Goal: Task Accomplishment & Management: Manage account settings

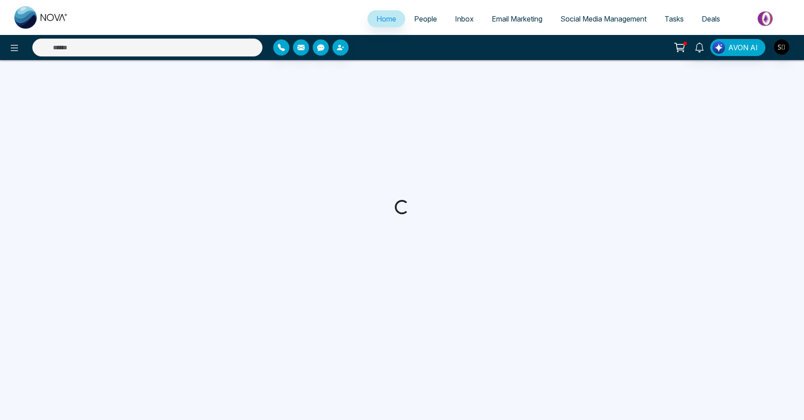
select select "*"
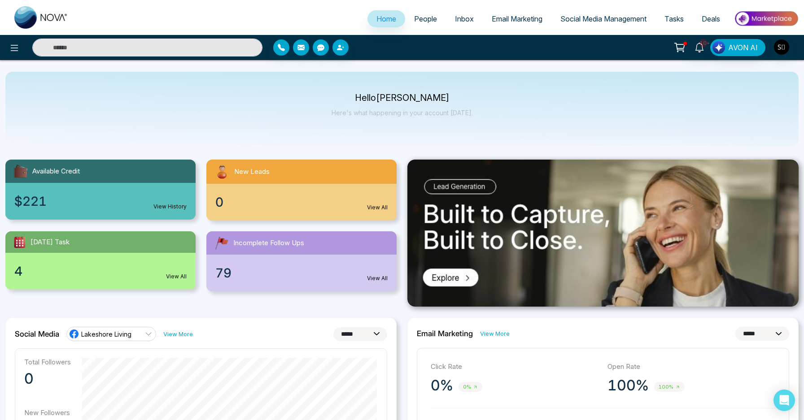
click at [211, 52] on input "text" at bounding box center [147, 48] width 230 height 18
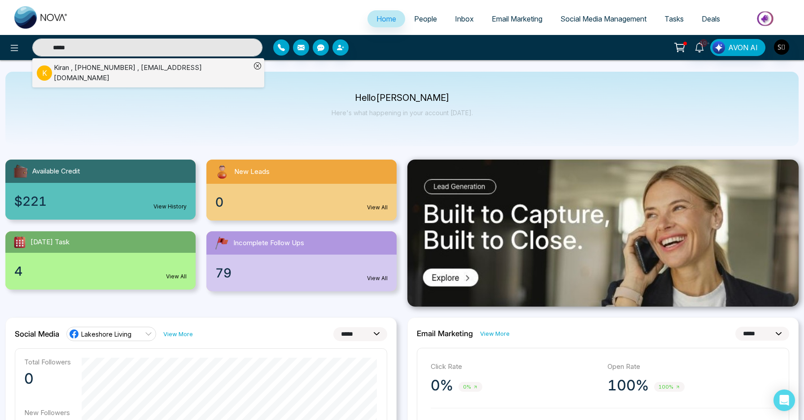
type input "*****"
click at [169, 72] on div "[PERSON_NAME] , [PHONE_NUMBER] , [EMAIL_ADDRESS][DOMAIN_NAME]" at bounding box center [152, 73] width 197 height 20
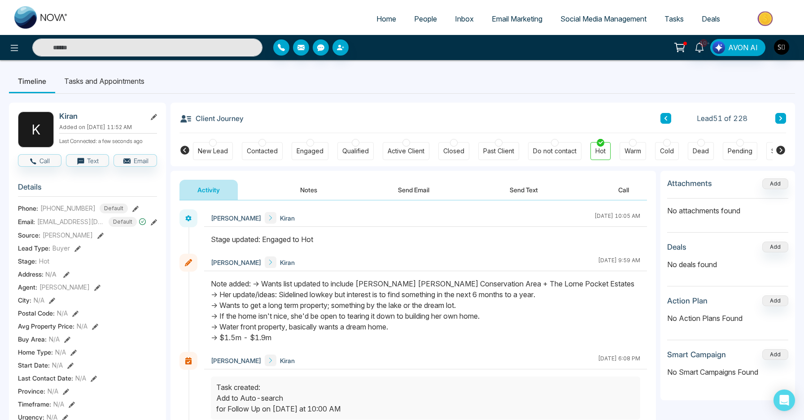
click at [149, 226] on div "Email: [EMAIL_ADDRESS][DOMAIN_NAME] Default" at bounding box center [87, 222] width 139 height 10
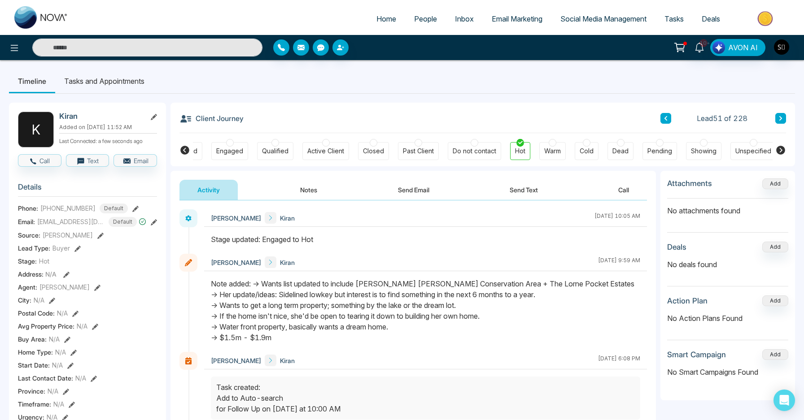
scroll to position [0, 83]
click at [156, 225] on icon at bounding box center [154, 222] width 6 height 6
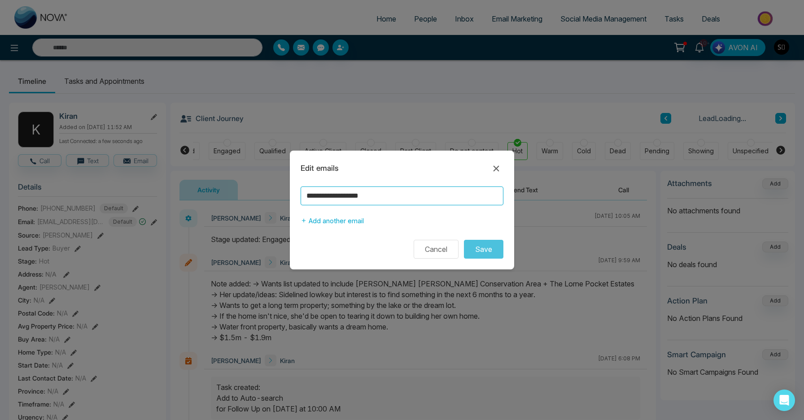
click at [331, 200] on input "**********" at bounding box center [402, 196] width 203 height 19
click at [496, 170] on icon at bounding box center [496, 168] width 11 height 11
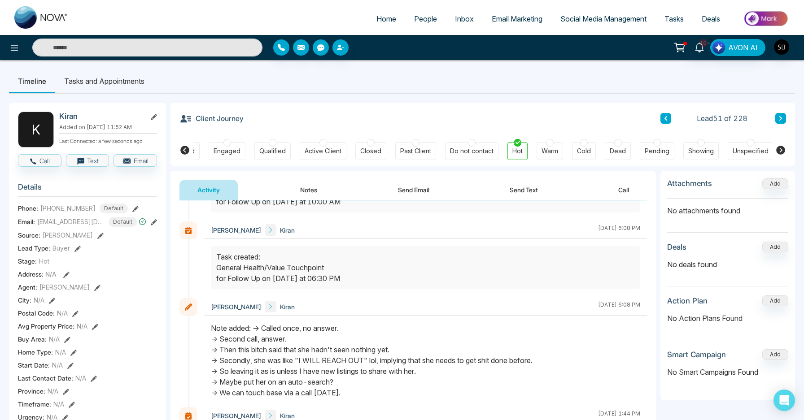
scroll to position [0, 0]
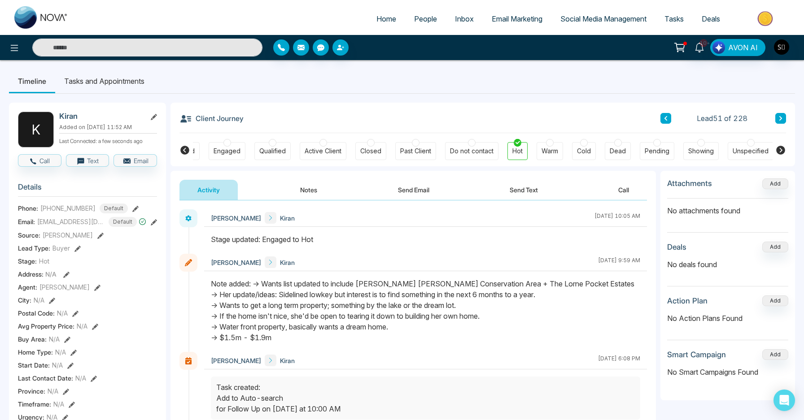
drag, startPoint x: 306, startPoint y: 340, endPoint x: 226, endPoint y: 290, distance: 94.5
click at [226, 290] on div "Note added: -> Wants list updated to include [PERSON_NAME] [PERSON_NAME] Conser…" at bounding box center [425, 311] width 429 height 65
click at [285, 291] on div "Note added: -> Wants list updated to include [PERSON_NAME] [PERSON_NAME] Conser…" at bounding box center [425, 311] width 429 height 65
drag, startPoint x: 362, startPoint y: 284, endPoint x: 570, endPoint y: 284, distance: 208.1
click at [570, 284] on div "Note added: -> Wants list updated to include [PERSON_NAME] [PERSON_NAME] Conser…" at bounding box center [425, 311] width 429 height 65
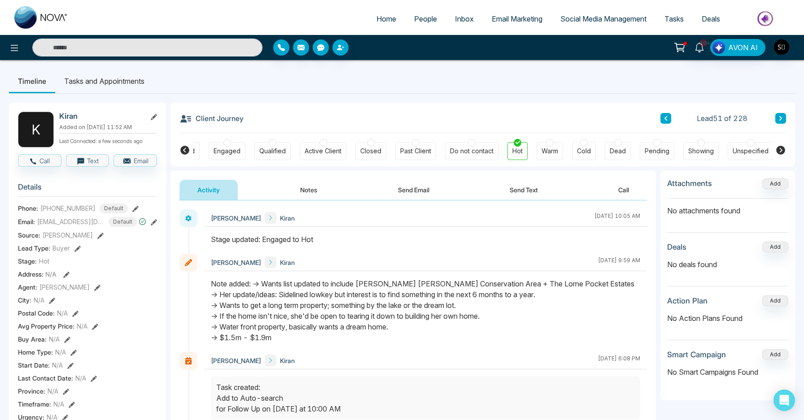
click at [412, 290] on div "Note added: -> Wants list updated to include [PERSON_NAME] [PERSON_NAME] Conser…" at bounding box center [425, 311] width 429 height 65
drag, startPoint x: 362, startPoint y: 283, endPoint x: 620, endPoint y: 273, distance: 257.7
click at [620, 273] on div "[PERSON_NAME] [DATE] 9:59 AM" at bounding box center [425, 303] width 443 height 98
drag, startPoint x: 362, startPoint y: 284, endPoint x: 584, endPoint y: 282, distance: 222.0
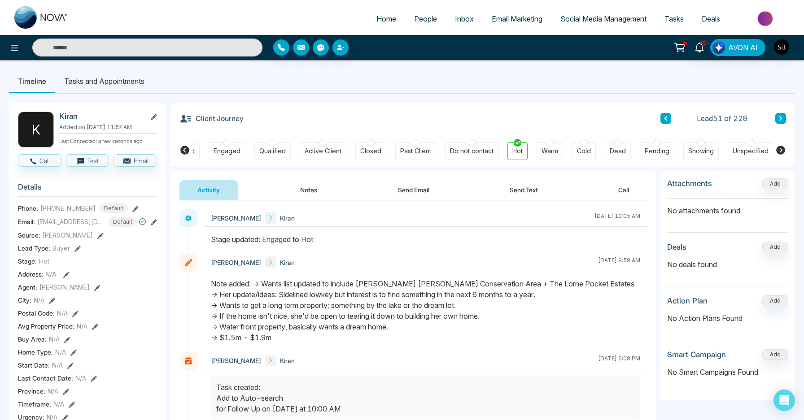
click at [584, 282] on div "Note added: -> Wants list updated to include [PERSON_NAME] [PERSON_NAME] Conser…" at bounding box center [425, 311] width 429 height 65
click at [352, 297] on div "Note added: -> Wants list updated to include [PERSON_NAME] [PERSON_NAME] Conser…" at bounding box center [425, 311] width 429 height 65
drag, startPoint x: 254, startPoint y: 282, endPoint x: 305, endPoint y: 349, distance: 84.2
click at [305, 349] on div at bounding box center [425, 316] width 443 height 74
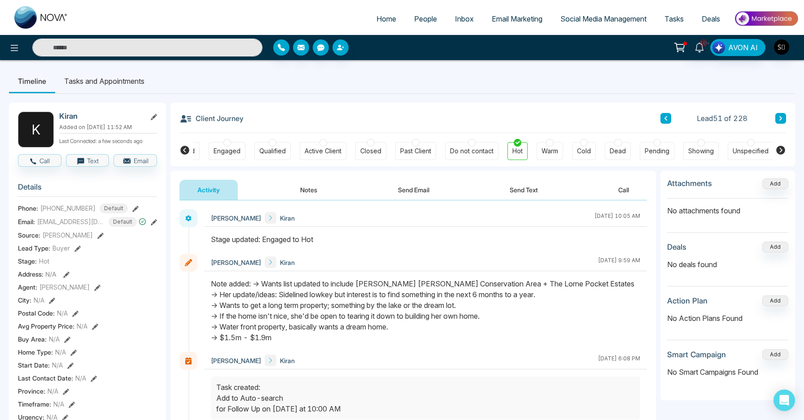
drag, startPoint x: 253, startPoint y: 284, endPoint x: 318, endPoint y: 344, distance: 88.2
click at [318, 344] on div at bounding box center [425, 316] width 443 height 74
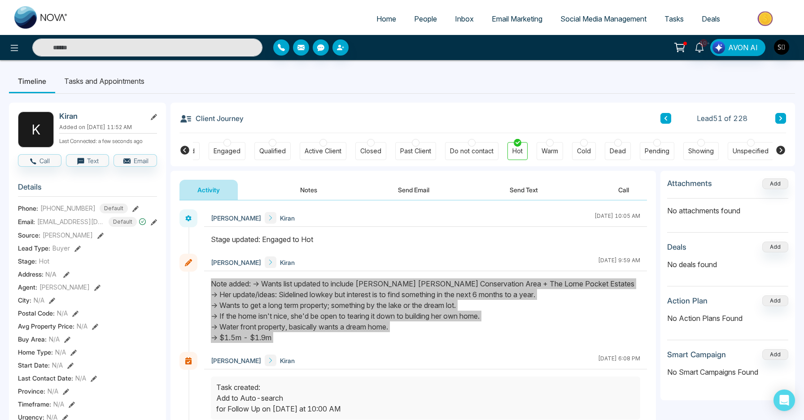
drag, startPoint x: 318, startPoint y: 344, endPoint x: 257, endPoint y: 281, distance: 87.6
click at [257, 281] on div at bounding box center [425, 316] width 443 height 74
click at [342, 322] on div "Note added: -> Wants list updated to include [PERSON_NAME] [PERSON_NAME] Conser…" at bounding box center [425, 311] width 429 height 65
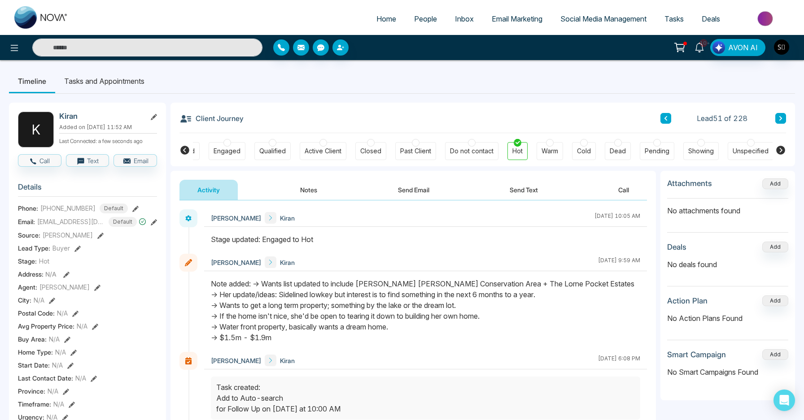
click at [705, 53] on link "10+" at bounding box center [699, 47] width 22 height 16
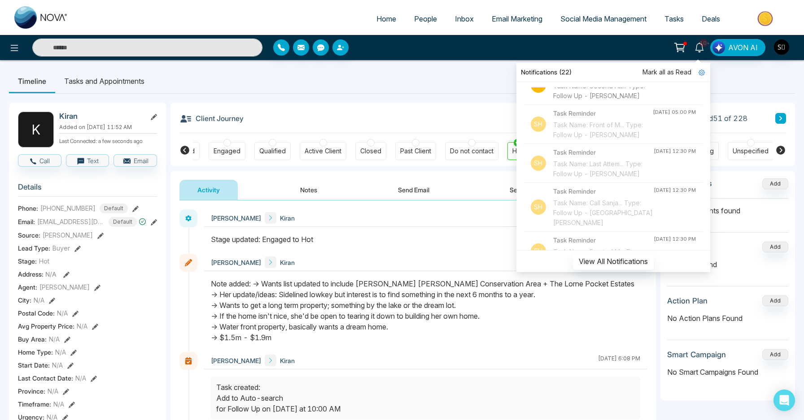
scroll to position [100, 0]
click at [470, 151] on div "Do not contact" at bounding box center [472, 151] width 44 height 9
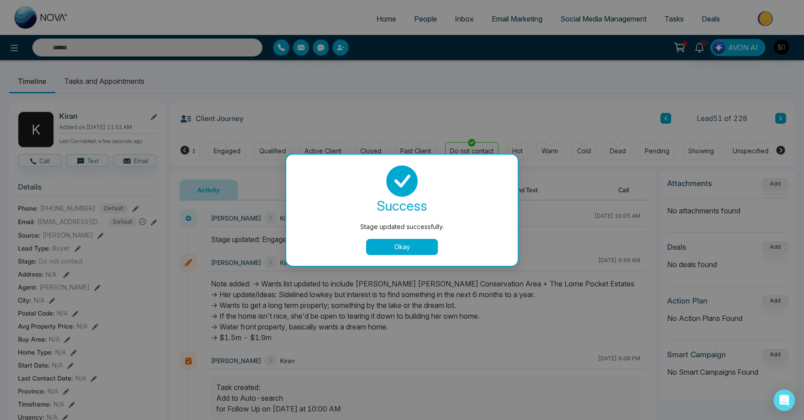
click at [421, 244] on button "Okay" at bounding box center [402, 247] width 72 height 16
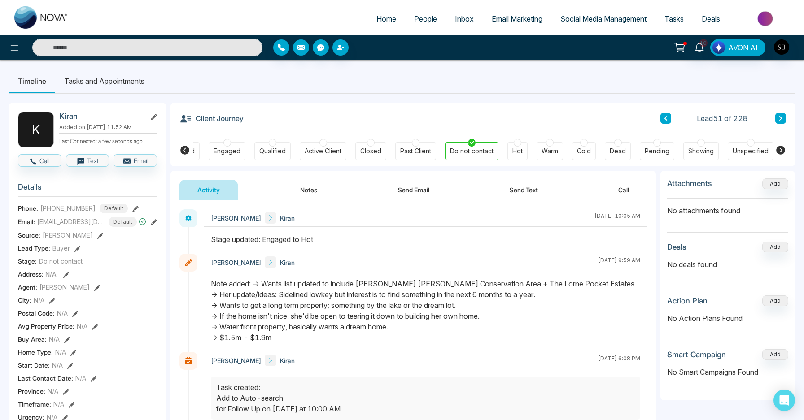
click at [541, 146] on div "Warm" at bounding box center [549, 151] width 26 height 18
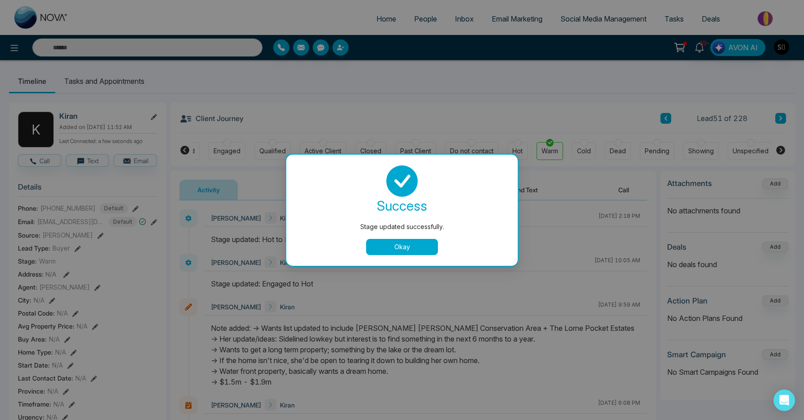
click at [401, 244] on button "Okay" at bounding box center [402, 247] width 72 height 16
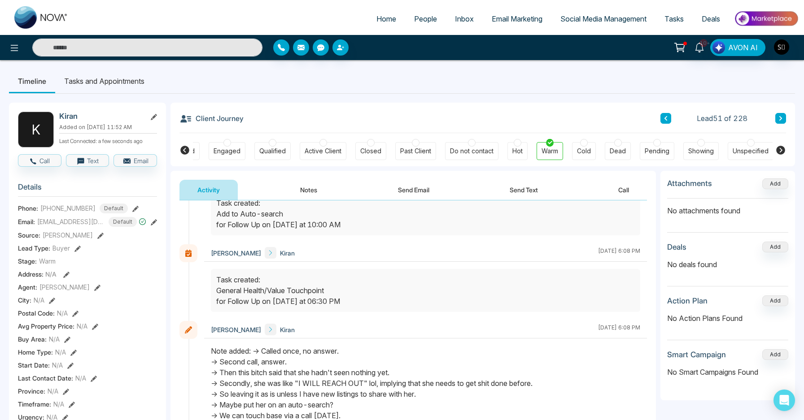
scroll to position [0, 0]
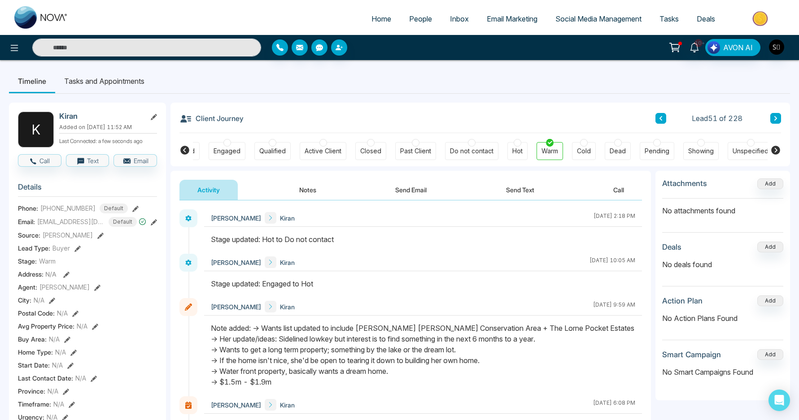
click at [98, 83] on li "Tasks and Appointments" at bounding box center [104, 81] width 98 height 24
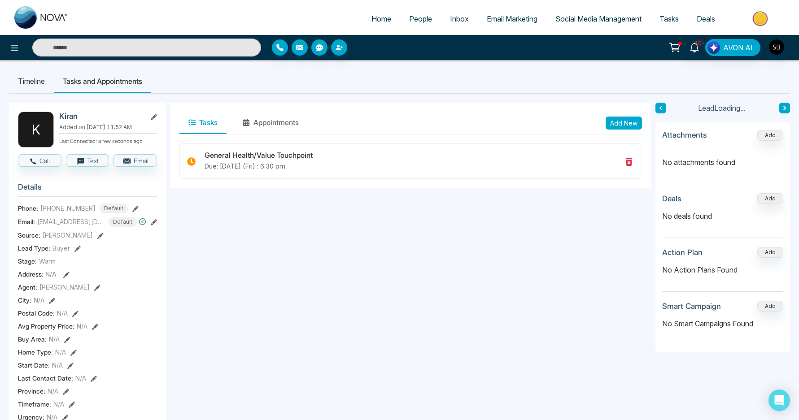
click at [619, 122] on button "Add New" at bounding box center [623, 123] width 36 height 13
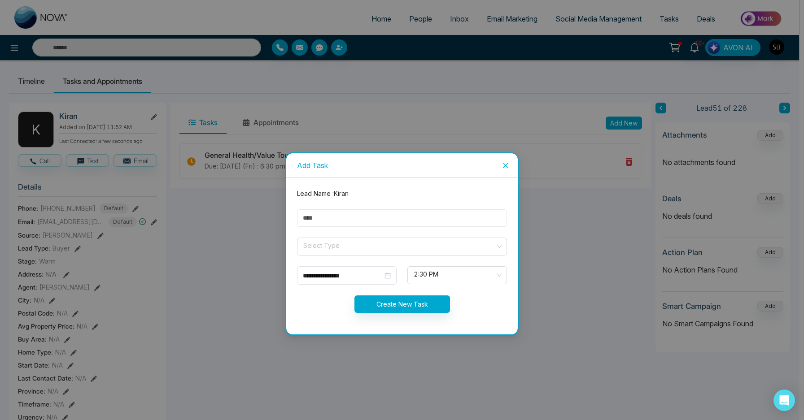
click at [357, 219] on input "text" at bounding box center [402, 217] width 210 height 17
type input "**********"
click at [334, 244] on input "search" at bounding box center [398, 244] width 193 height 13
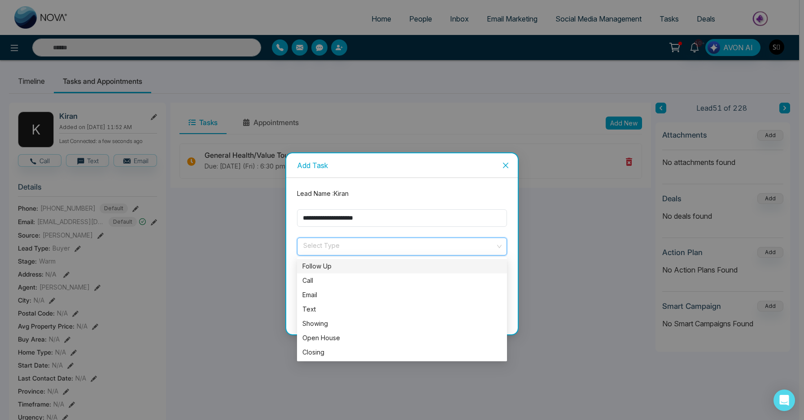
click at [509, 166] on icon "close" at bounding box center [505, 165] width 7 height 7
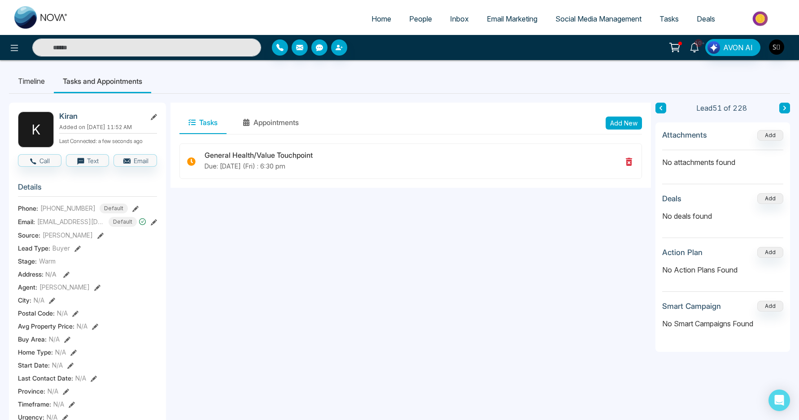
click at [699, 46] on span "10+" at bounding box center [698, 43] width 8 height 8
click at [374, 140] on div "Tasks Appointments Add New" at bounding box center [410, 123] width 480 height 41
click at [630, 119] on button "Add New" at bounding box center [623, 123] width 36 height 13
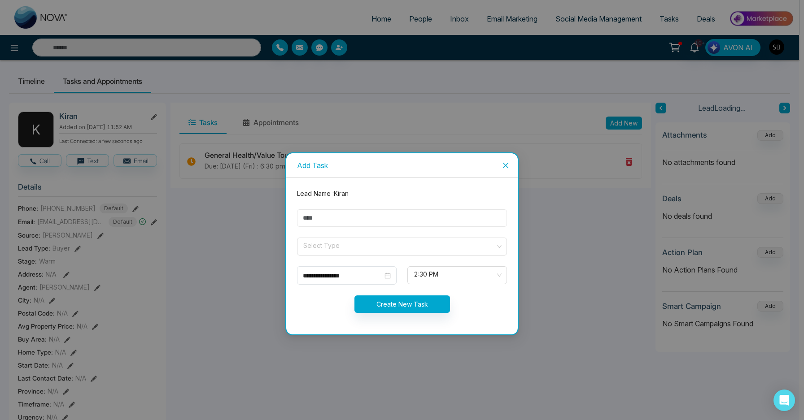
click at [386, 224] on input "text" at bounding box center [402, 217] width 210 height 17
type input "**********"
click at [359, 244] on input "search" at bounding box center [398, 244] width 193 height 13
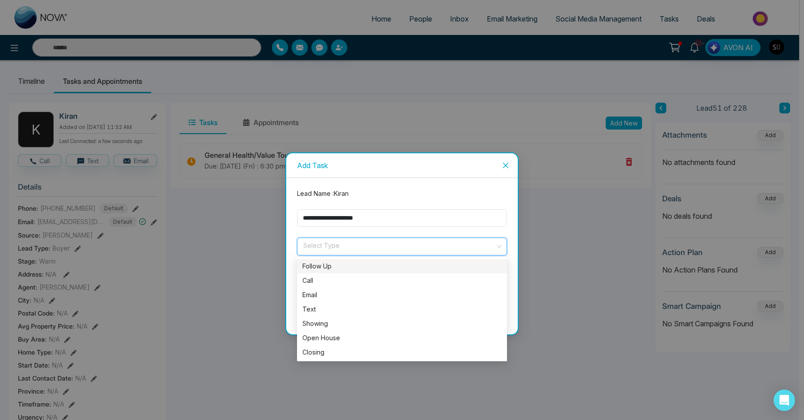
click at [341, 263] on div "Follow Up" at bounding box center [401, 266] width 199 height 10
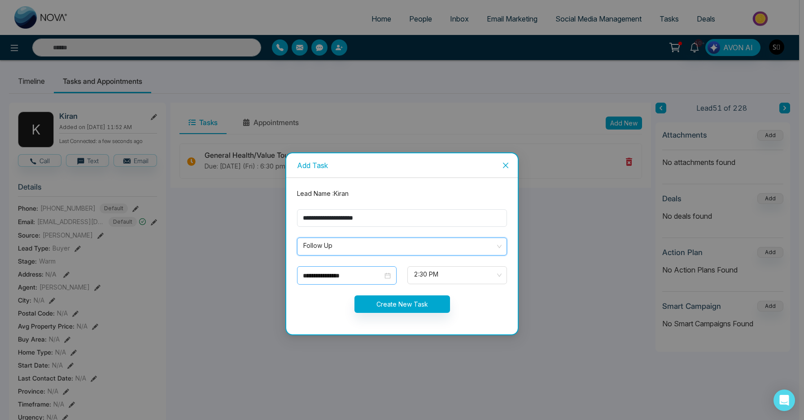
click at [353, 271] on input "**********" at bounding box center [343, 276] width 80 height 10
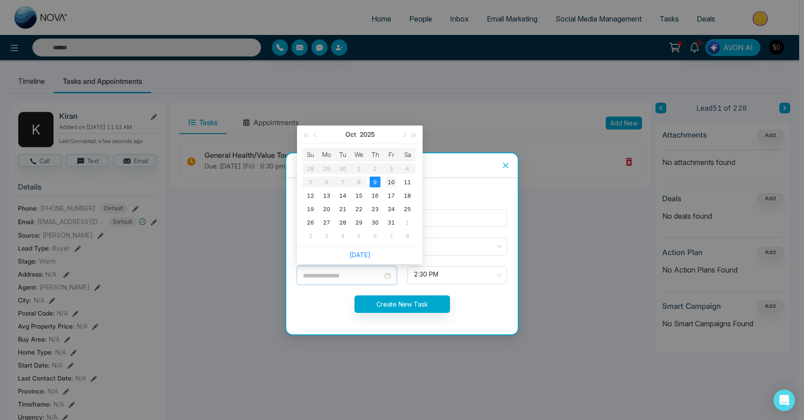
type input "**********"
click at [397, 183] on td "10" at bounding box center [391, 181] width 16 height 13
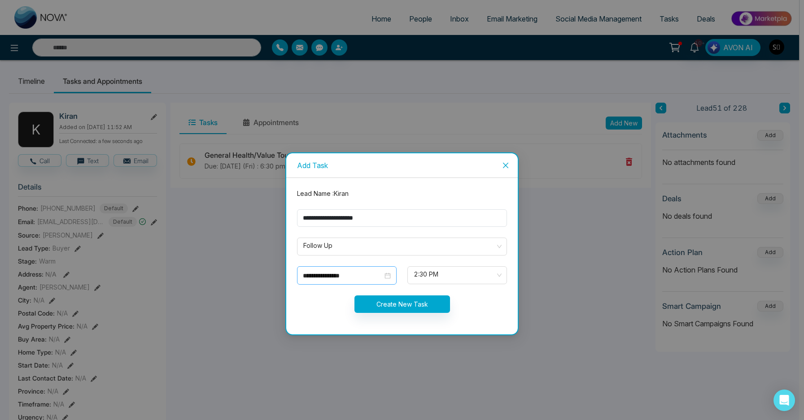
click at [378, 275] on input "**********" at bounding box center [343, 276] width 80 height 10
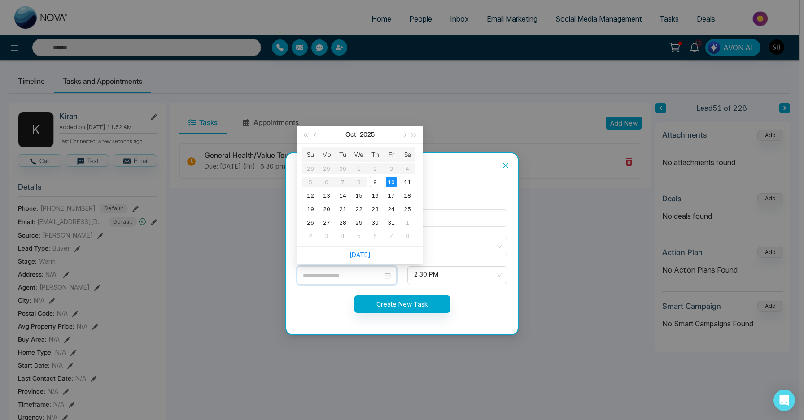
type input "**********"
click at [393, 179] on div "10" at bounding box center [391, 182] width 11 height 11
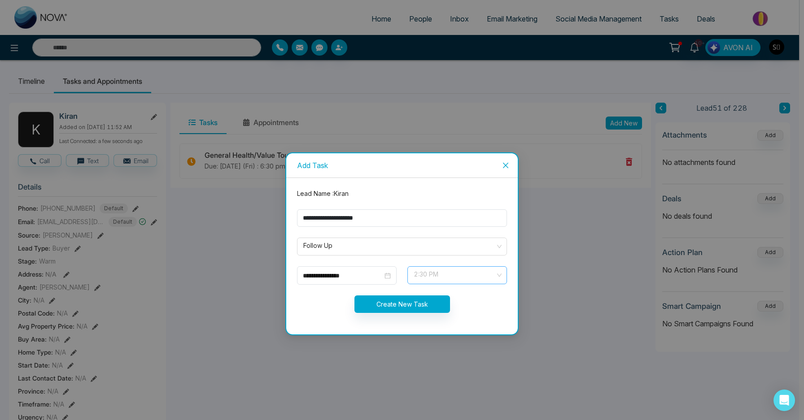
click at [452, 272] on span "2:30 PM" at bounding box center [457, 275] width 87 height 15
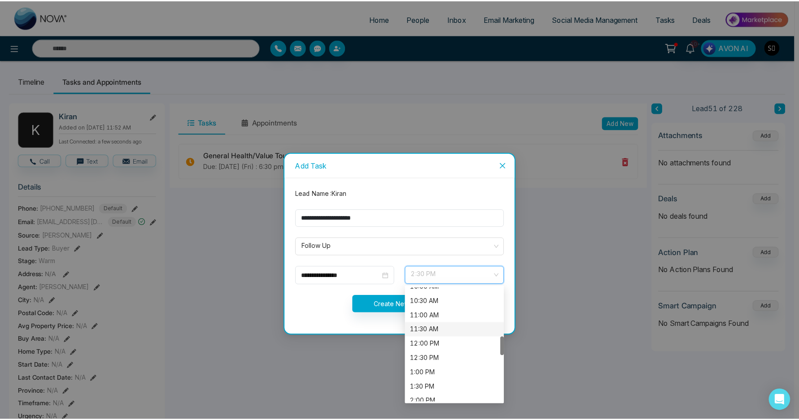
scroll to position [228, 0]
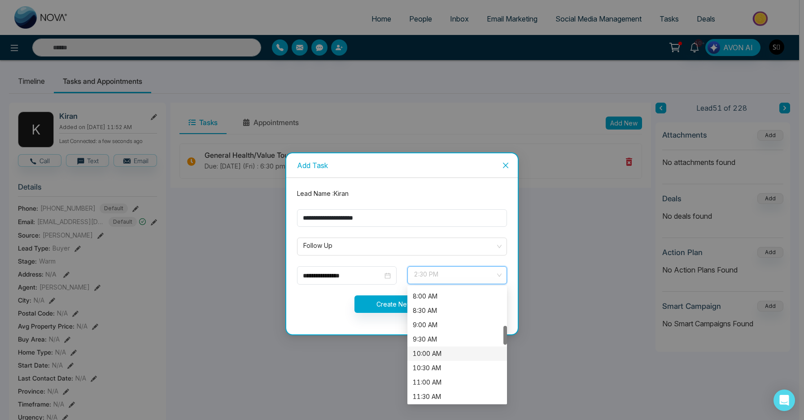
click at [438, 358] on div "10:00 AM" at bounding box center [457, 354] width 89 height 10
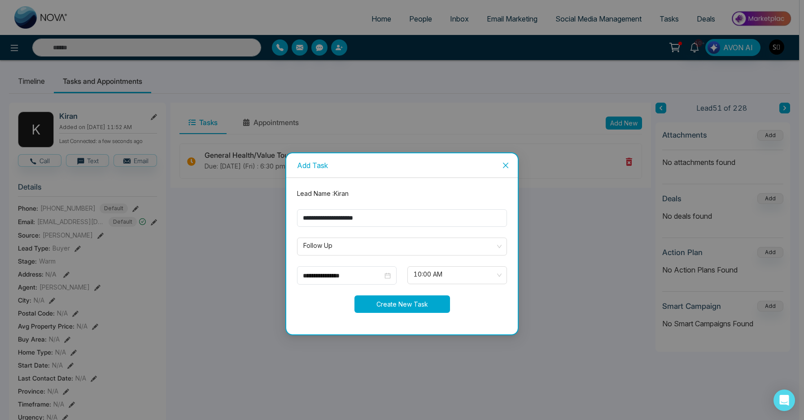
click at [391, 299] on button "Create New Task" at bounding box center [402, 304] width 96 height 17
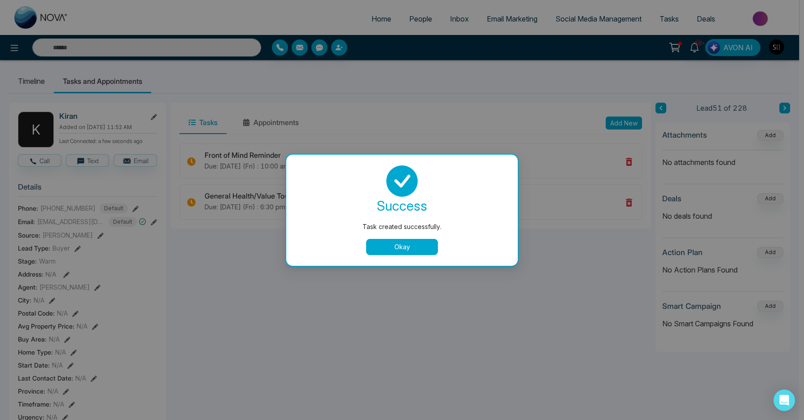
click at [409, 245] on button "Okay" at bounding box center [402, 247] width 72 height 16
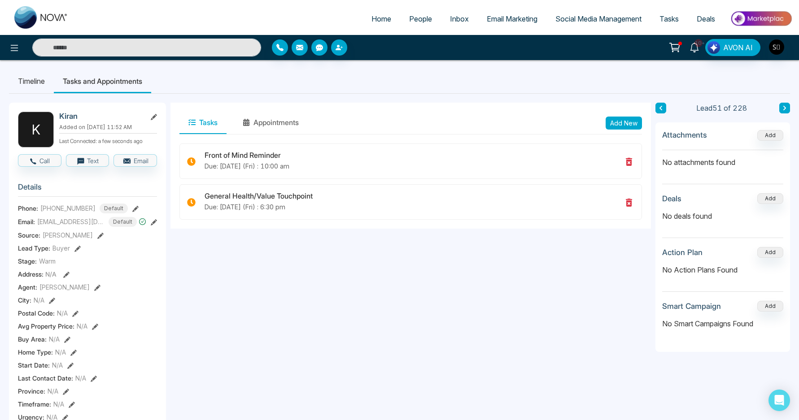
click at [699, 45] on span "10+" at bounding box center [698, 43] width 8 height 8
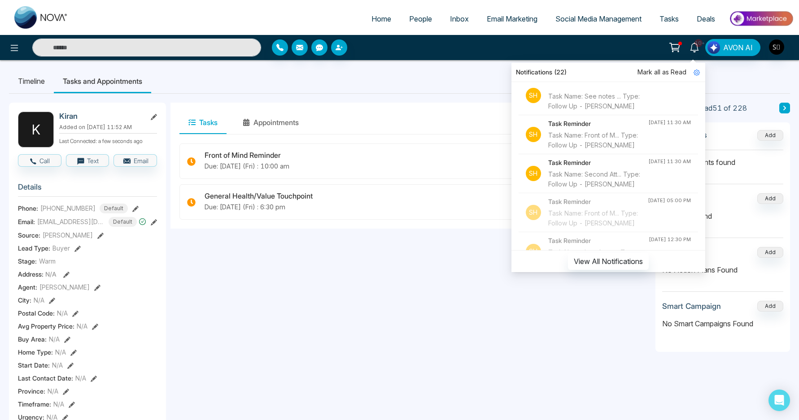
scroll to position [17, 0]
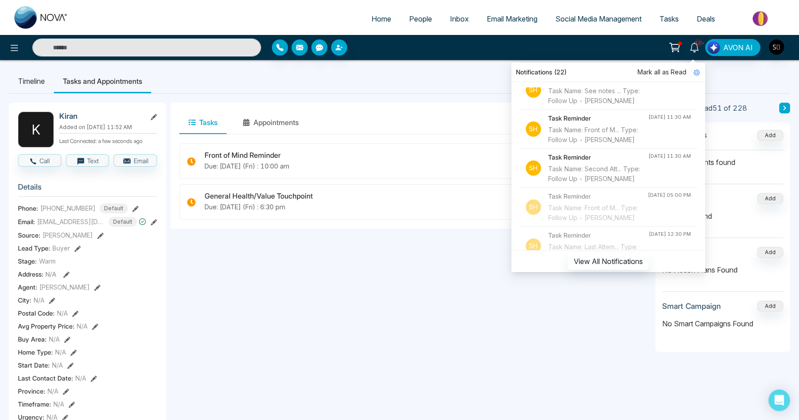
click at [623, 184] on div "Task Name: Second Att... Type: Follow Up - [PERSON_NAME]" at bounding box center [598, 174] width 100 height 20
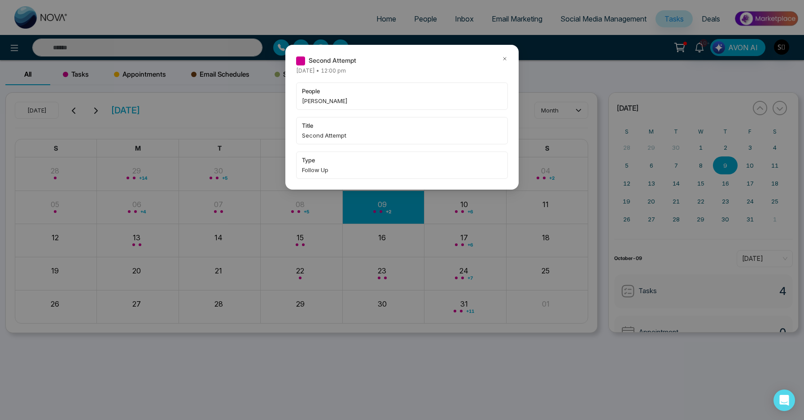
click at [315, 100] on span "[PERSON_NAME]" at bounding box center [402, 100] width 200 height 9
copy span "Gulzan"
click at [504, 59] on icon at bounding box center [504, 59] width 6 height 6
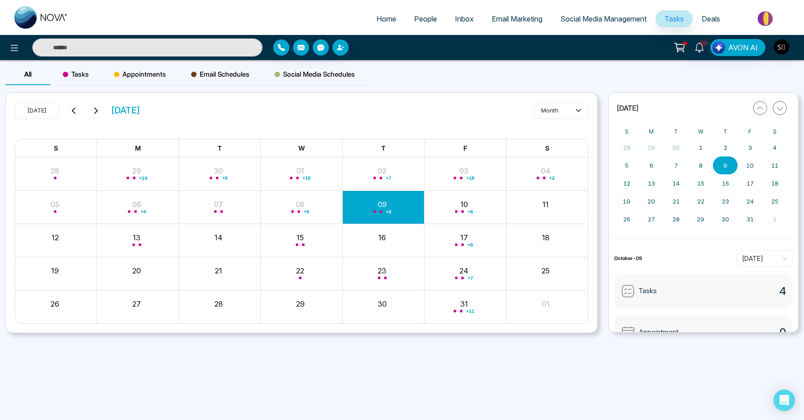
click at [146, 50] on input "text" at bounding box center [147, 48] width 230 height 18
paste input "******"
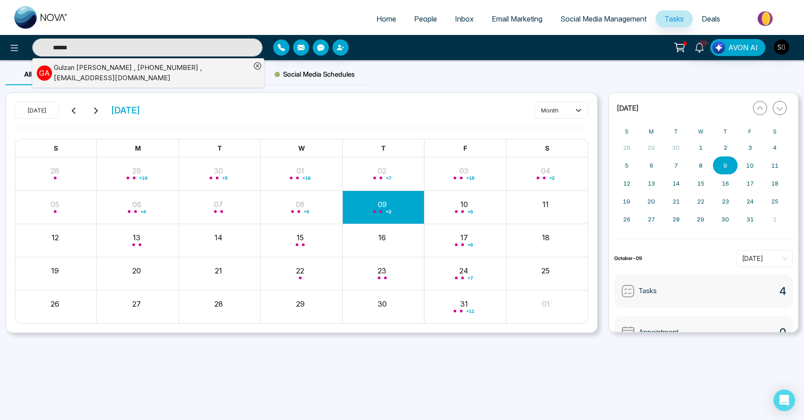
type input "******"
click at [155, 75] on div "[PERSON_NAME] , [PHONE_NUMBER] , [EMAIL_ADDRESS][DOMAIN_NAME]" at bounding box center [152, 73] width 197 height 20
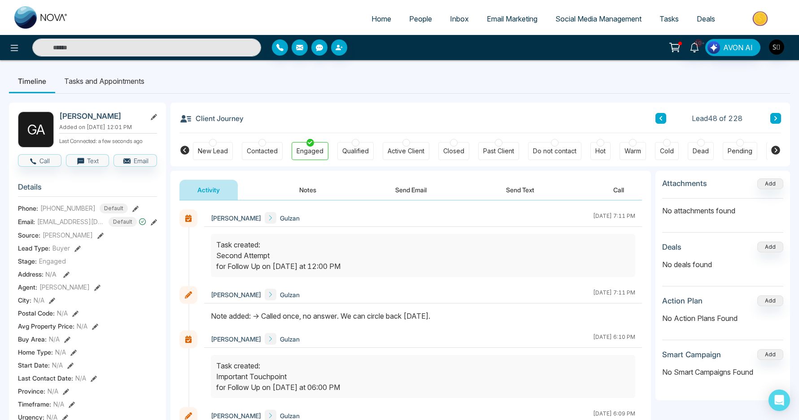
click at [286, 263] on div "Task created: Second Attempt for Follow Up on [DATE] at 12:00 PM" at bounding box center [423, 256] width 414 height 32
click at [288, 190] on button "Notes" at bounding box center [307, 190] width 53 height 20
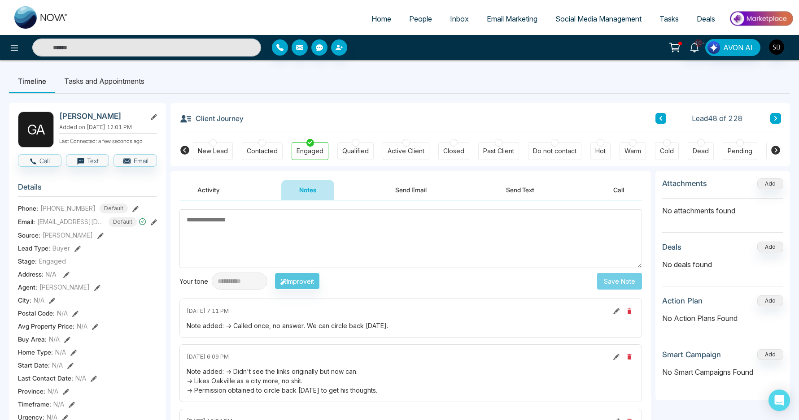
click at [209, 185] on button "Activity" at bounding box center [208, 190] width 58 height 20
